Goal: Obtain resource: Download file/media

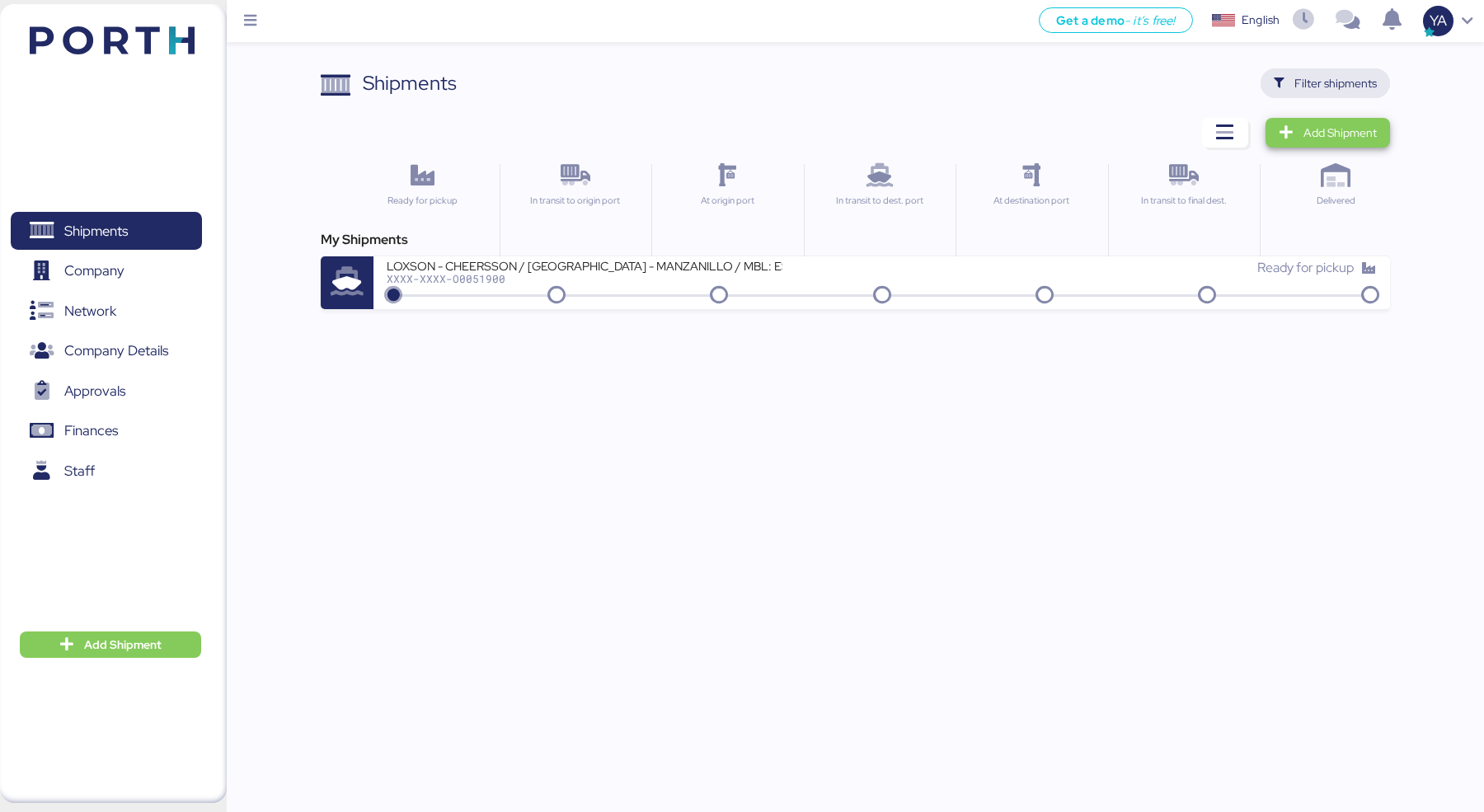
click at [1349, 87] on span "Filter shipments" at bounding box center [1336, 83] width 82 height 20
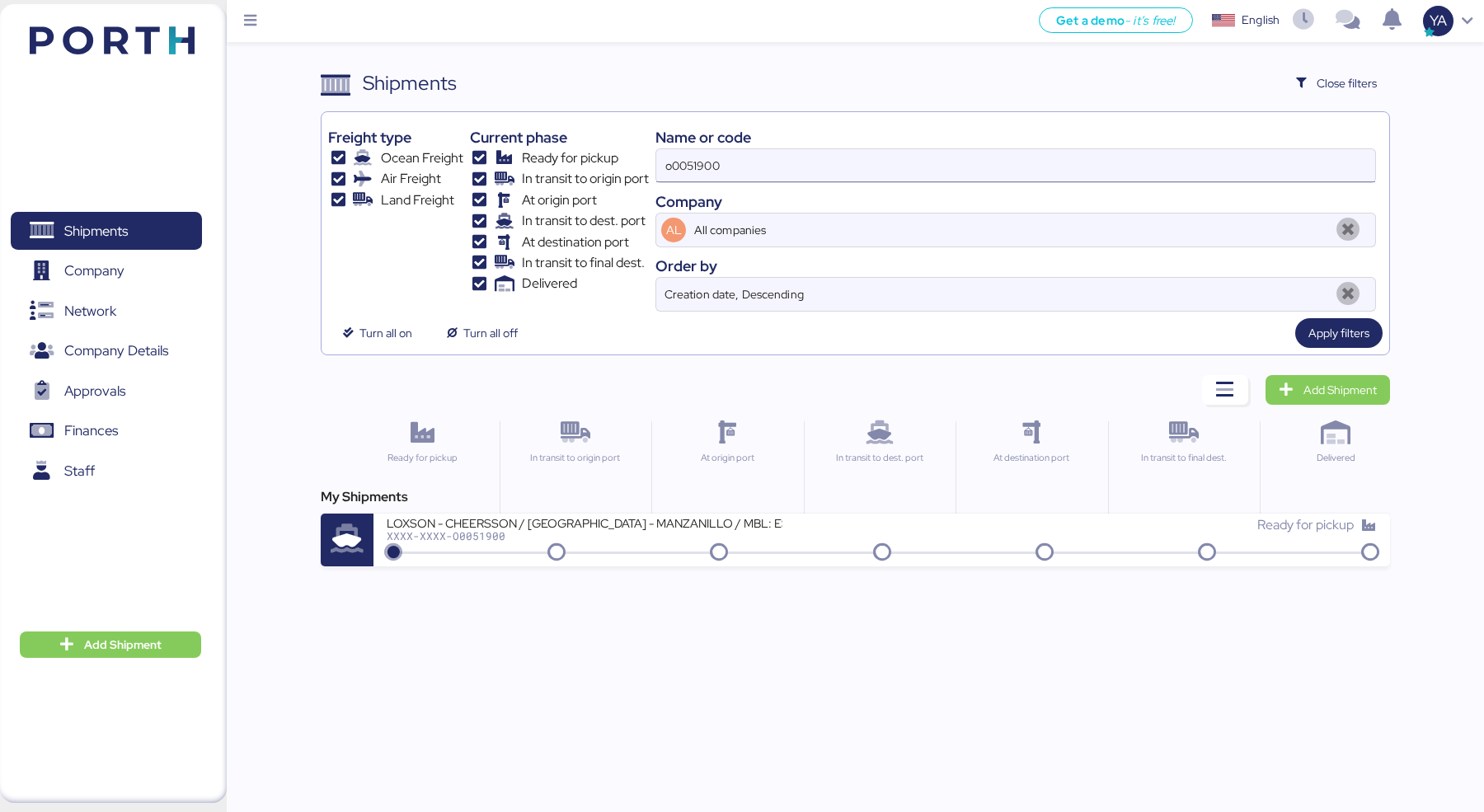
click at [984, 170] on input "o0051900" at bounding box center [1015, 166] width 719 height 33
type input "autotek"
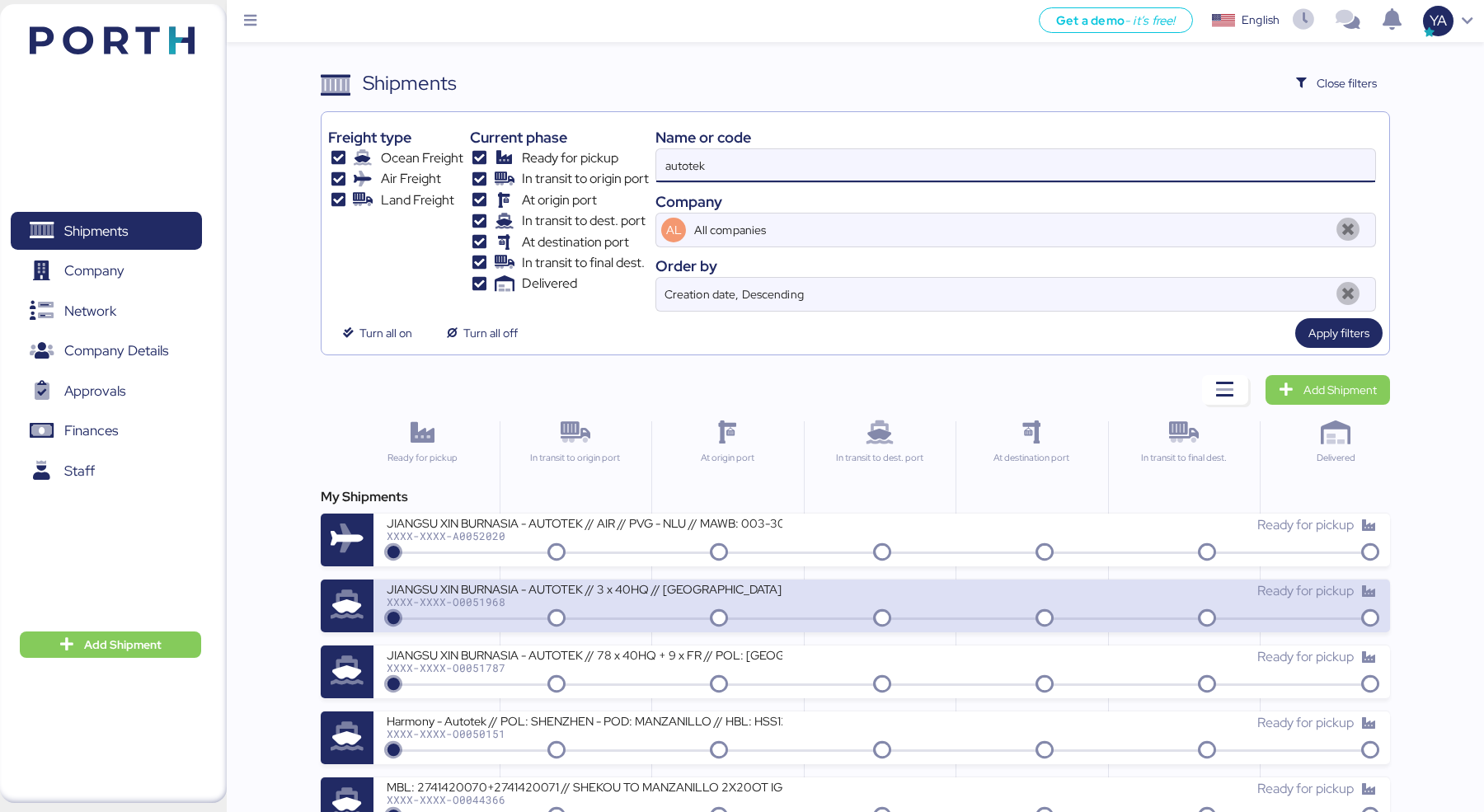
click at [572, 591] on div "JIANGSU XIN BURNASIA - AUTOTEK // 3 x 40HQ // [GEOGRAPHIC_DATA] - MANZANILLO //…" at bounding box center [584, 588] width 395 height 14
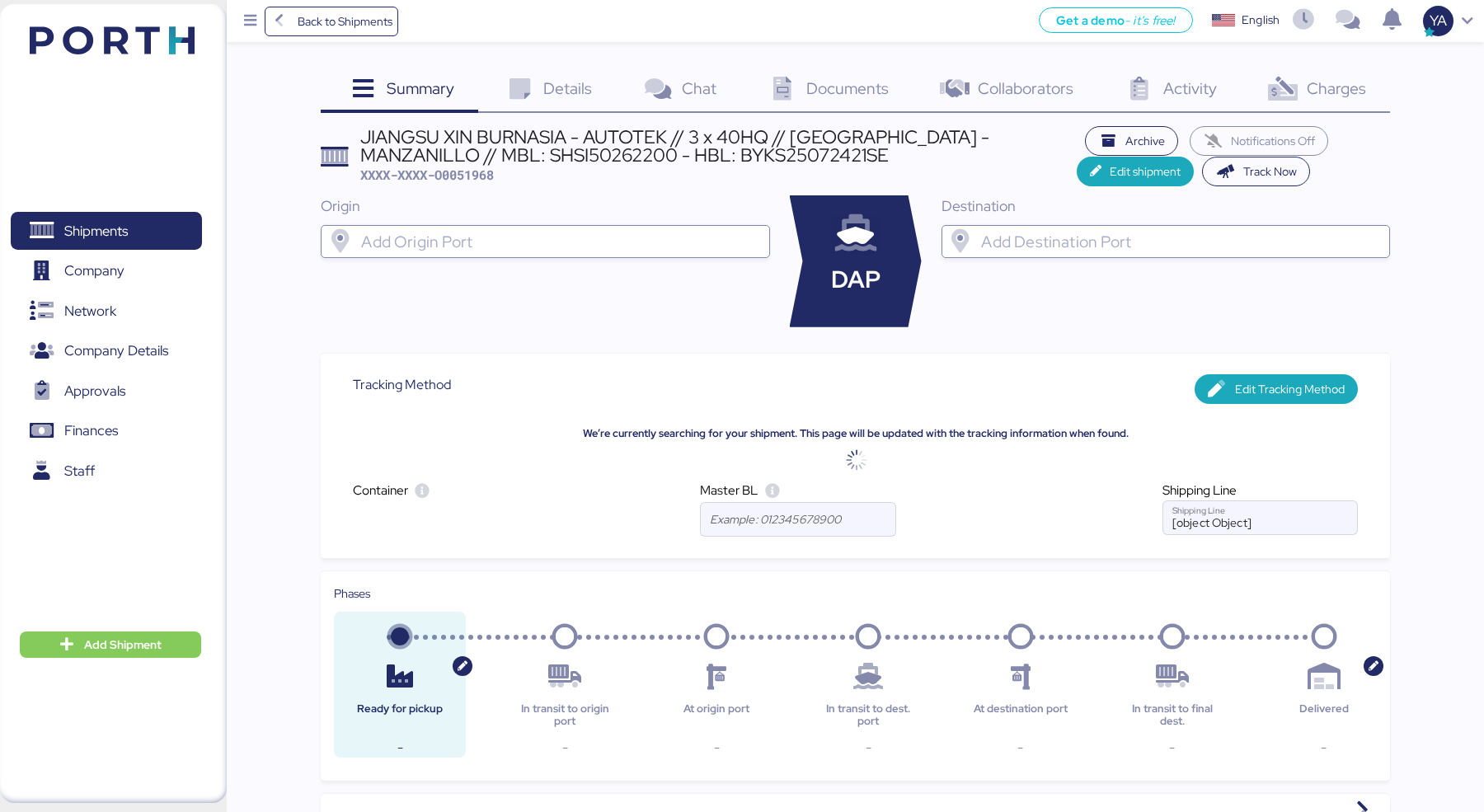
click at [553, 81] on span "Details" at bounding box center [567, 88] width 49 height 21
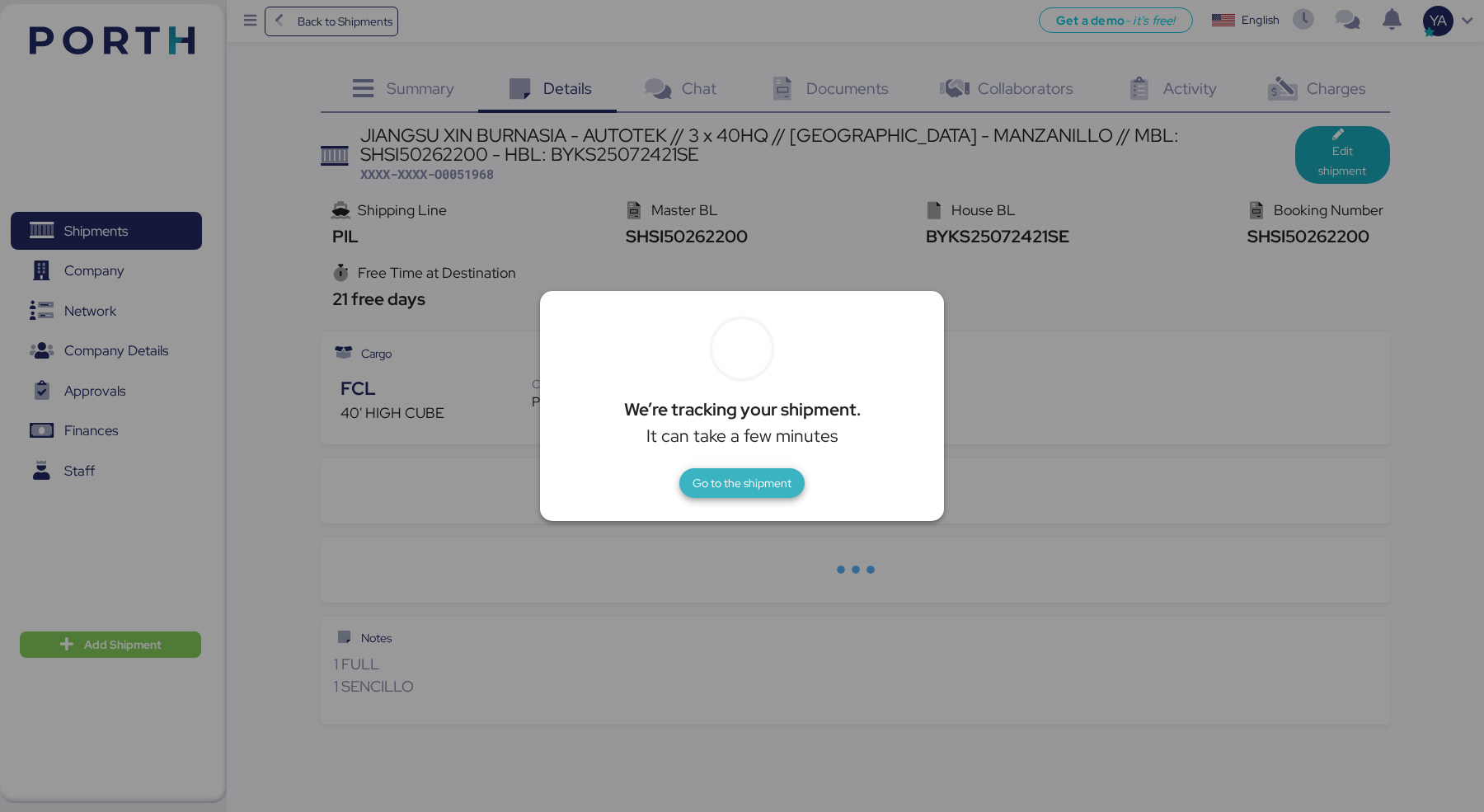
click at [684, 493] on span "Go to the shipment" at bounding box center [742, 482] width 125 height 29
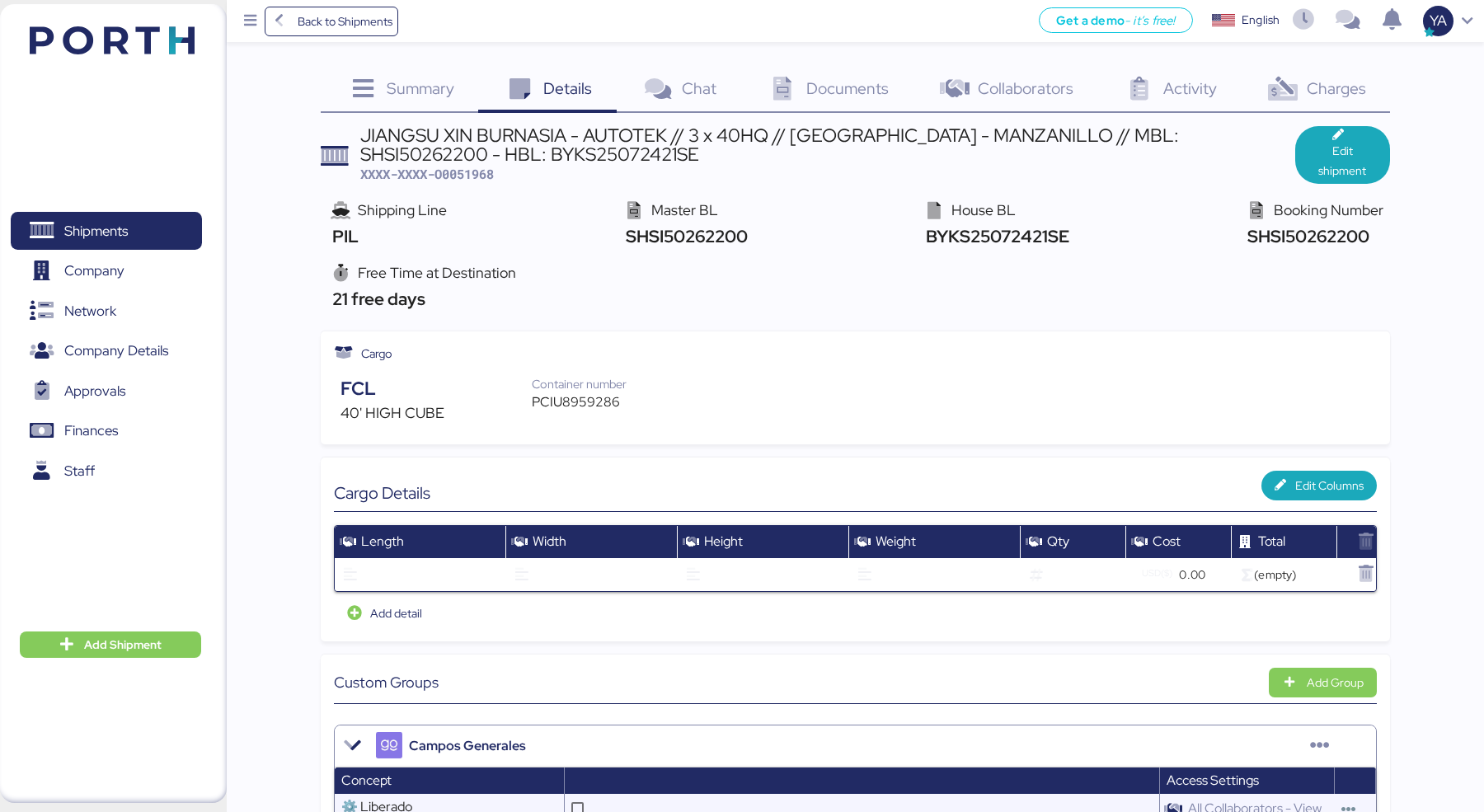
click at [838, 74] on div "Documents 0" at bounding box center [827, 91] width 172 height 45
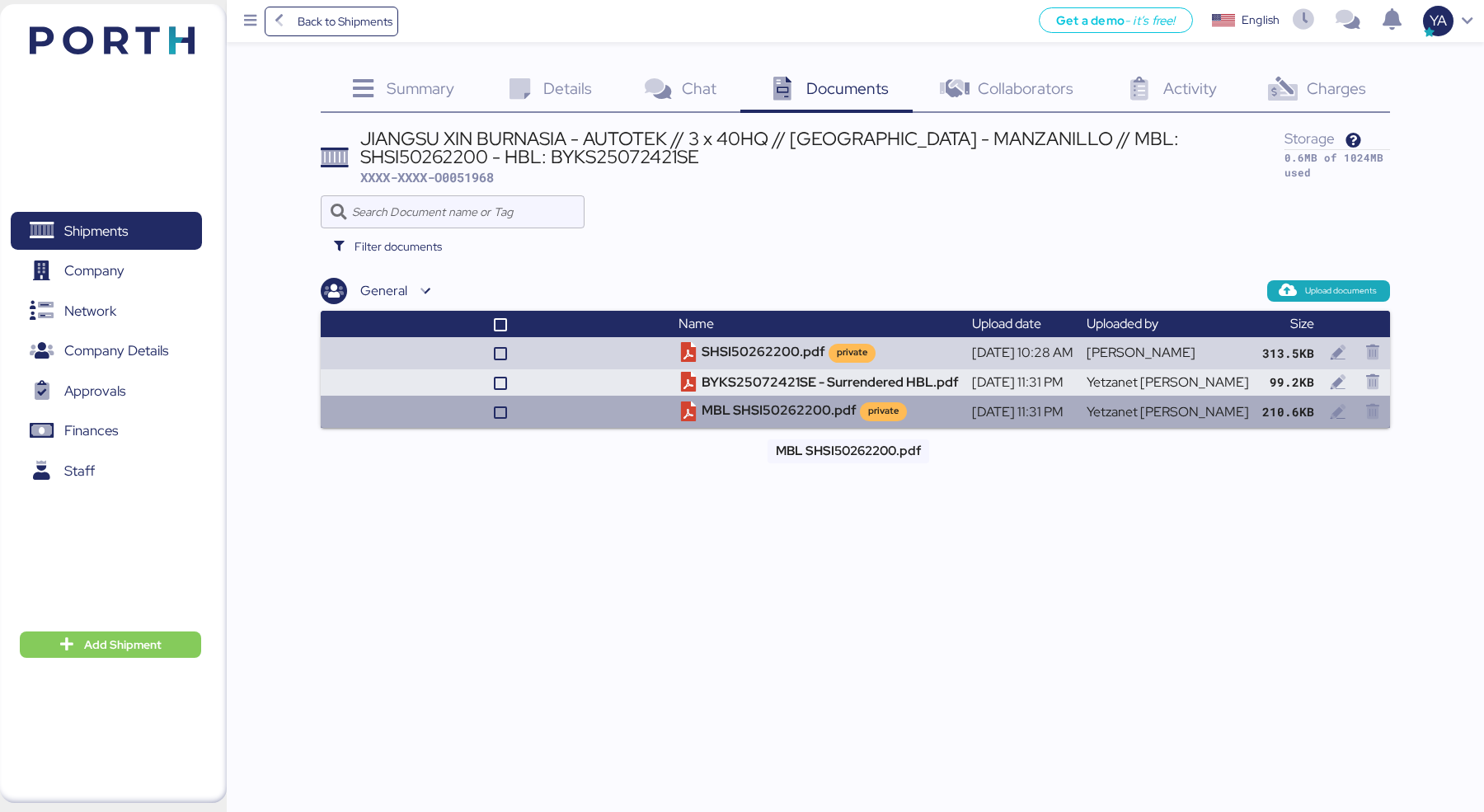
click at [759, 395] on td "MBL SHSI50262200.pdf private" at bounding box center [818, 411] width 294 height 31
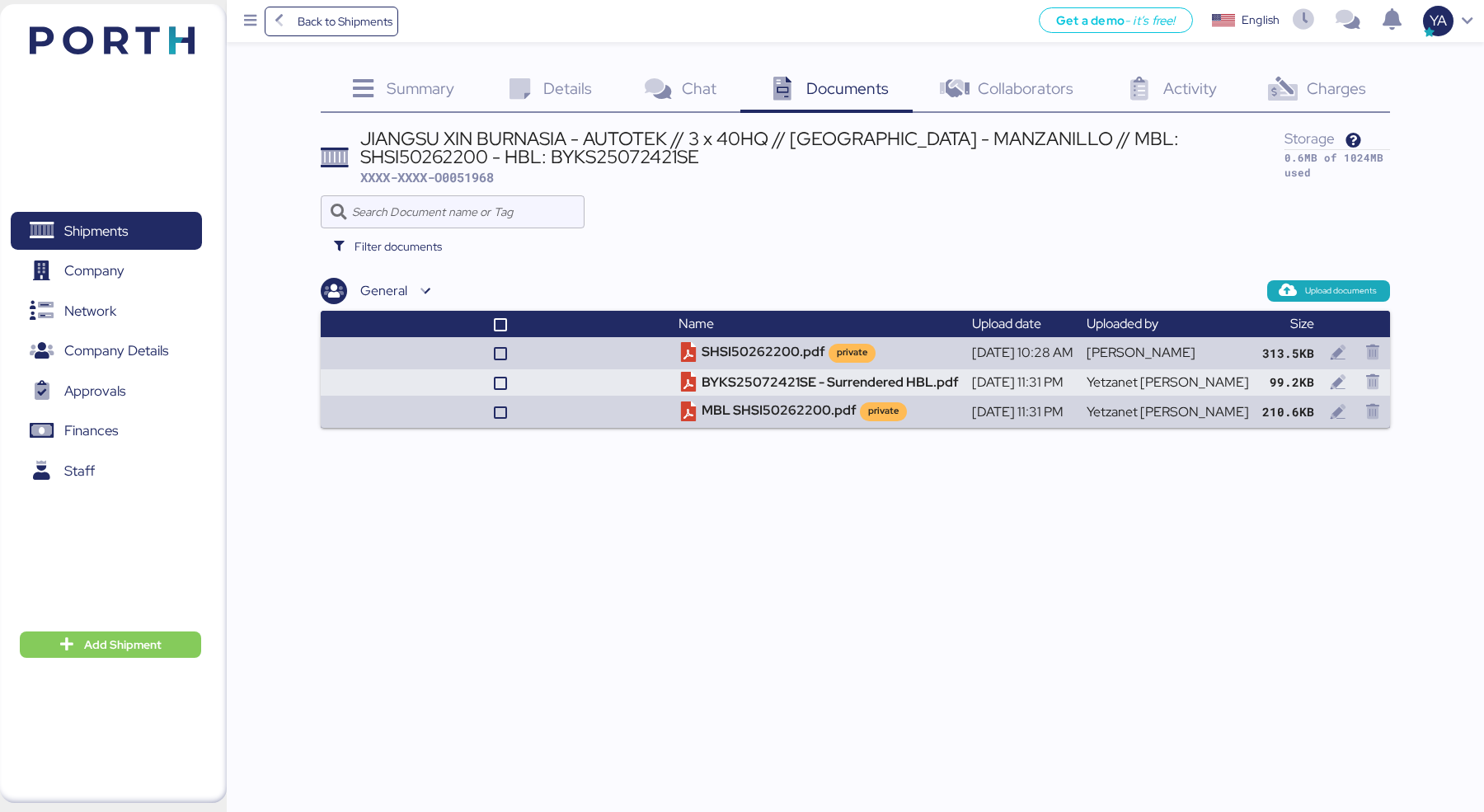
click at [483, 174] on span "XXXX-XXXX-O0051968" at bounding box center [427, 178] width 134 height 16
copy span "O0051968"
